Goal: Task Accomplishment & Management: Complete application form

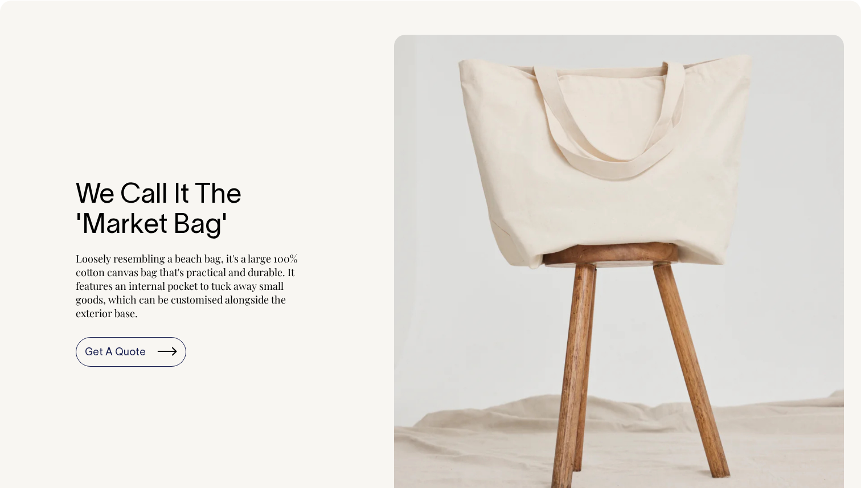
scroll to position [1083, 0]
click at [124, 355] on link "Get A Quote" at bounding box center [131, 352] width 110 height 30
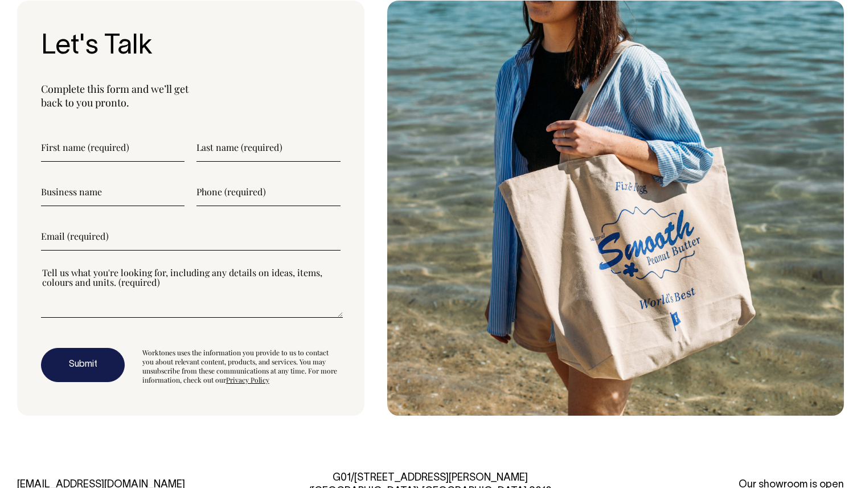
scroll to position [3077, 0]
click at [70, 156] on input"] "text" at bounding box center [113, 147] width 144 height 28
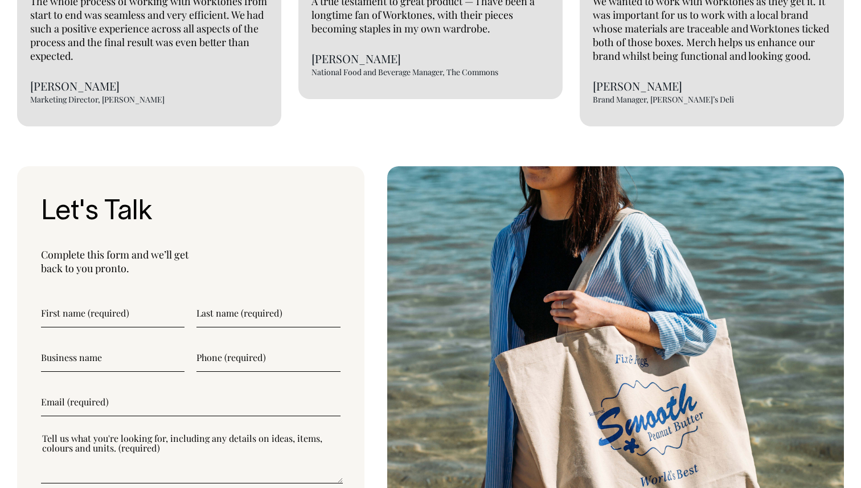
scroll to position [2911, 0]
type input"] "[PERSON_NAME]"
type input"] "Sahajananan"
type input"] "Tale Of Heart"
click at [219, 365] on input"] "text" at bounding box center [269, 357] width 144 height 28
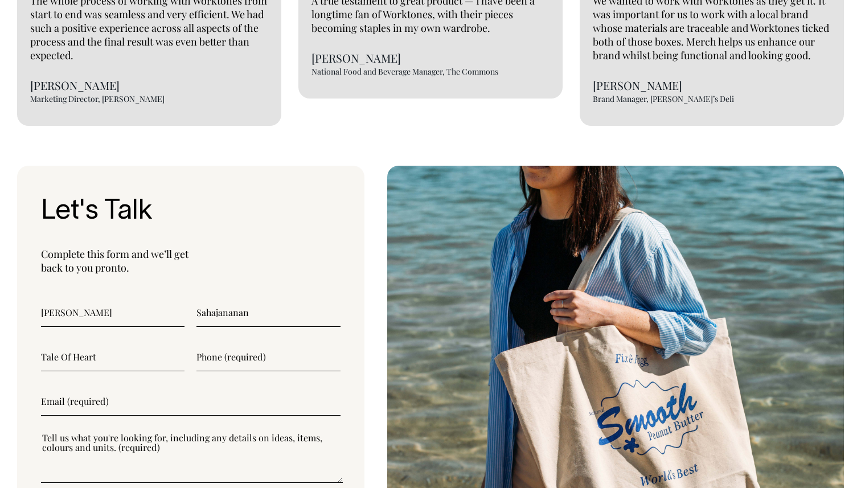
type input"] ")"
type input"] "0426912616"
click at [155, 403] on input"] "email" at bounding box center [191, 401] width 300 height 28
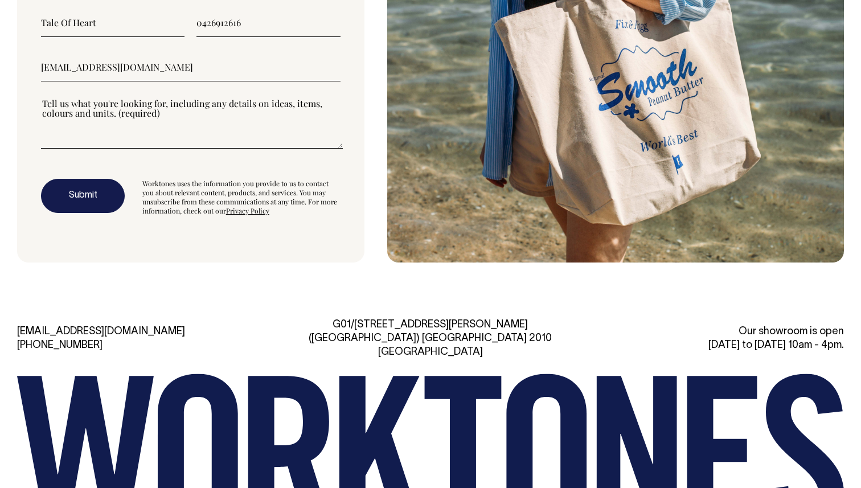
scroll to position [3246, 0]
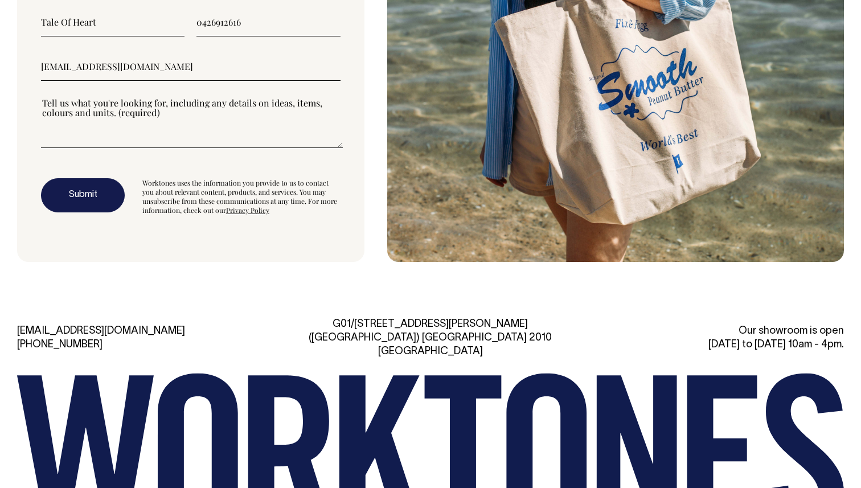
type input"] "shobanamenon87@gmail.com"
click at [86, 199] on button "Submit" at bounding box center [83, 195] width 84 height 34
click at [125, 140] on textarea"] at bounding box center [192, 122] width 302 height 51
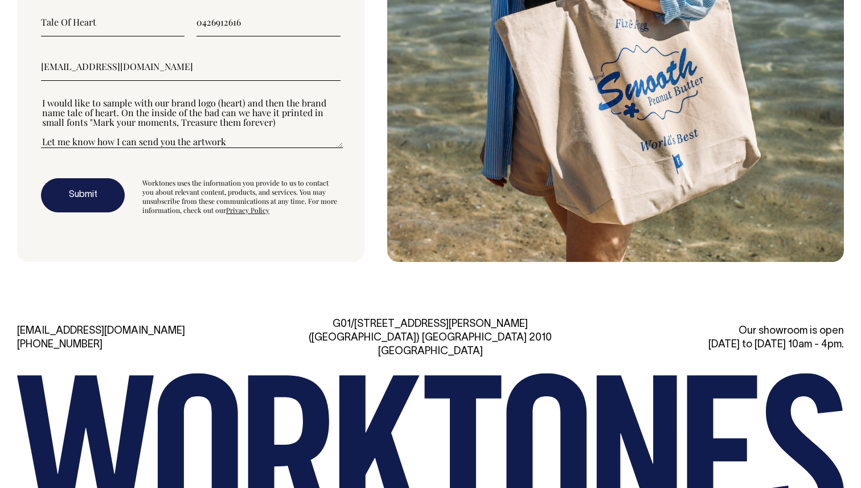
type textarea"] "I would like to sample with our brand logo (heart) and then the brand name tale…"
click at [82, 202] on button "Submit" at bounding box center [83, 195] width 84 height 34
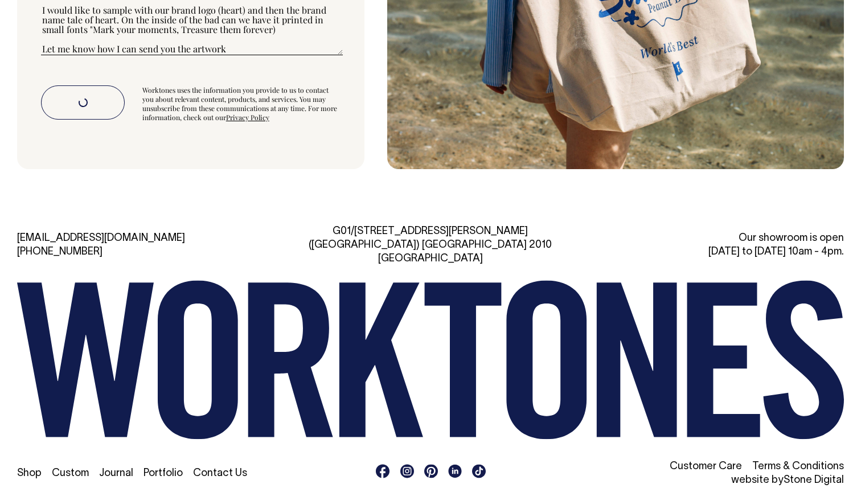
scroll to position [3339, 0]
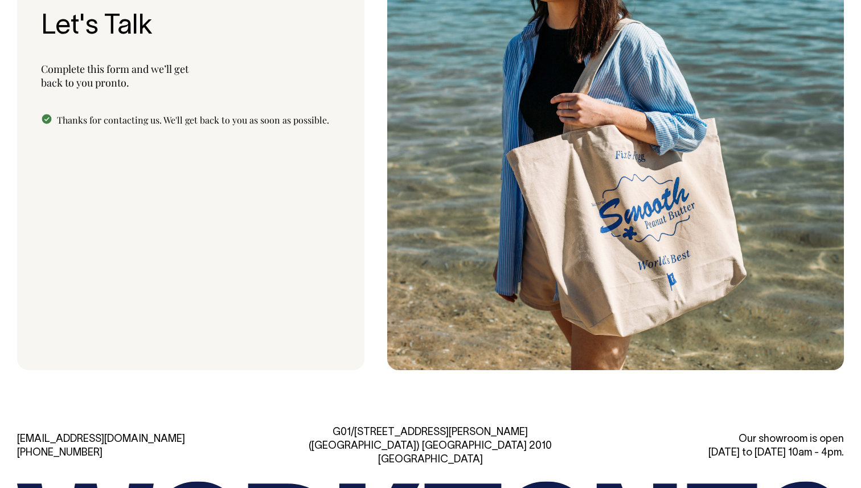
scroll to position [3095, 0]
